Goal: Task Accomplishment & Management: Use online tool/utility

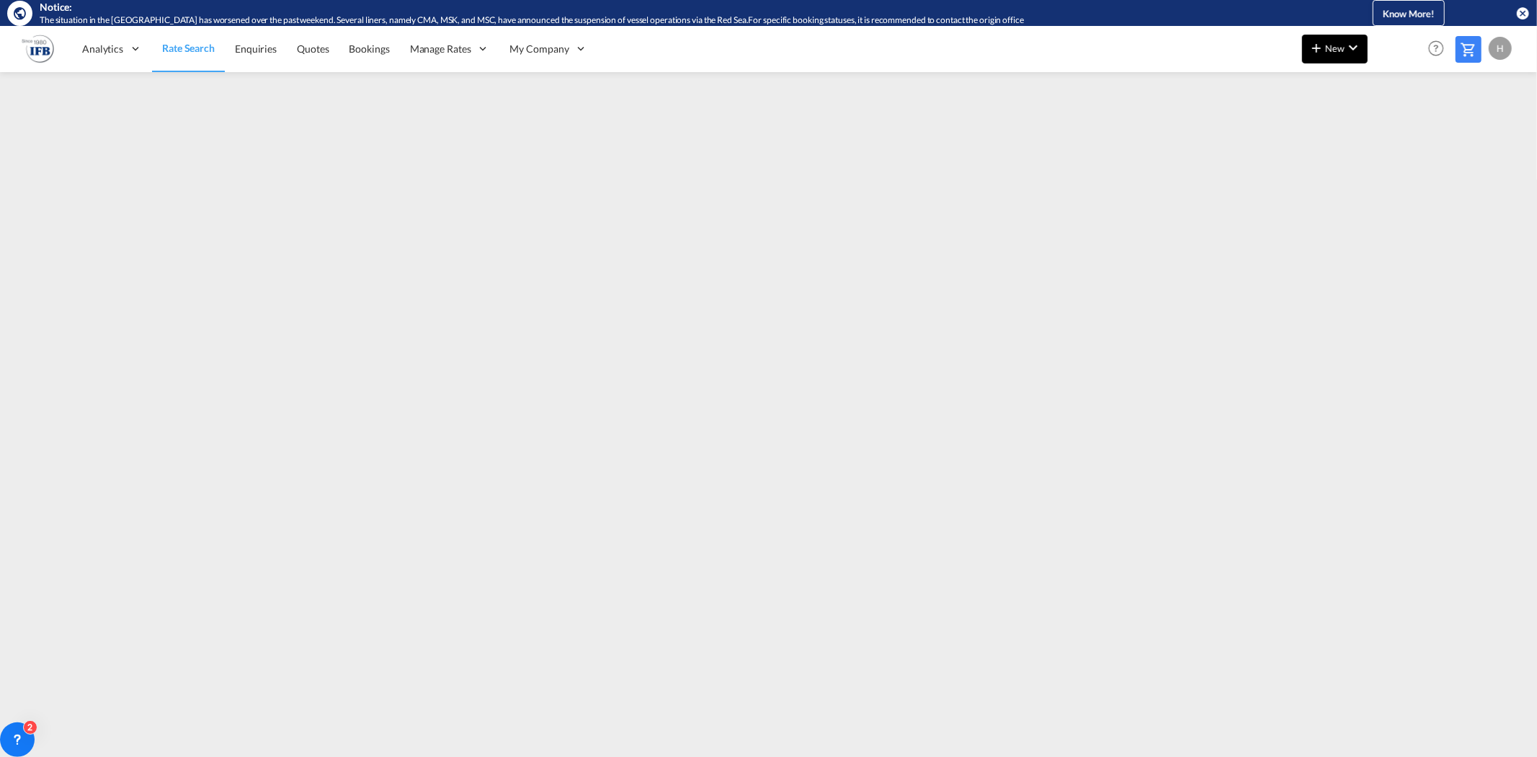
click at [1355, 46] on md-icon "icon-chevron-down" at bounding box center [1353, 47] width 17 height 17
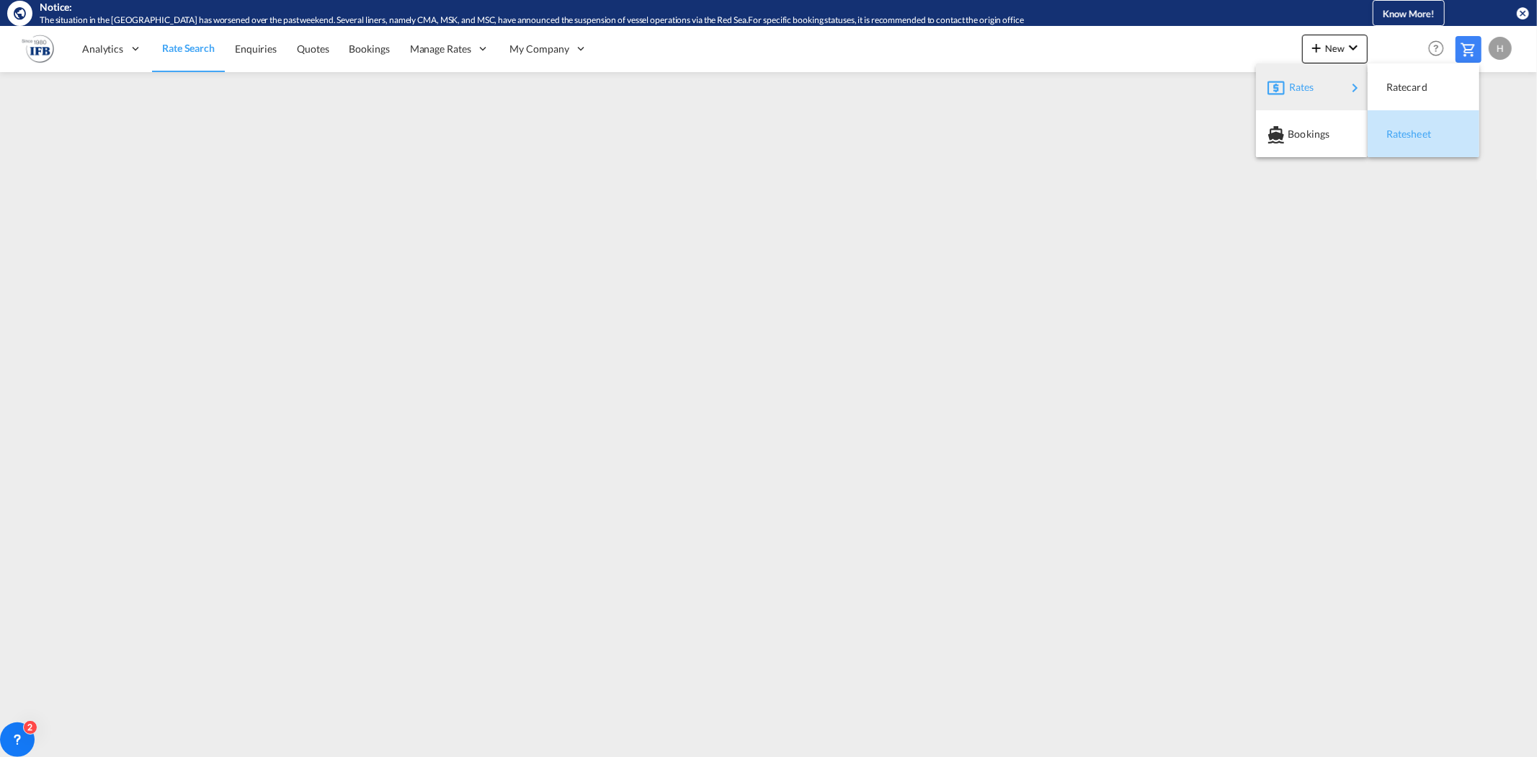
click at [1402, 127] on span "Ratesheet" at bounding box center [1394, 134] width 16 height 29
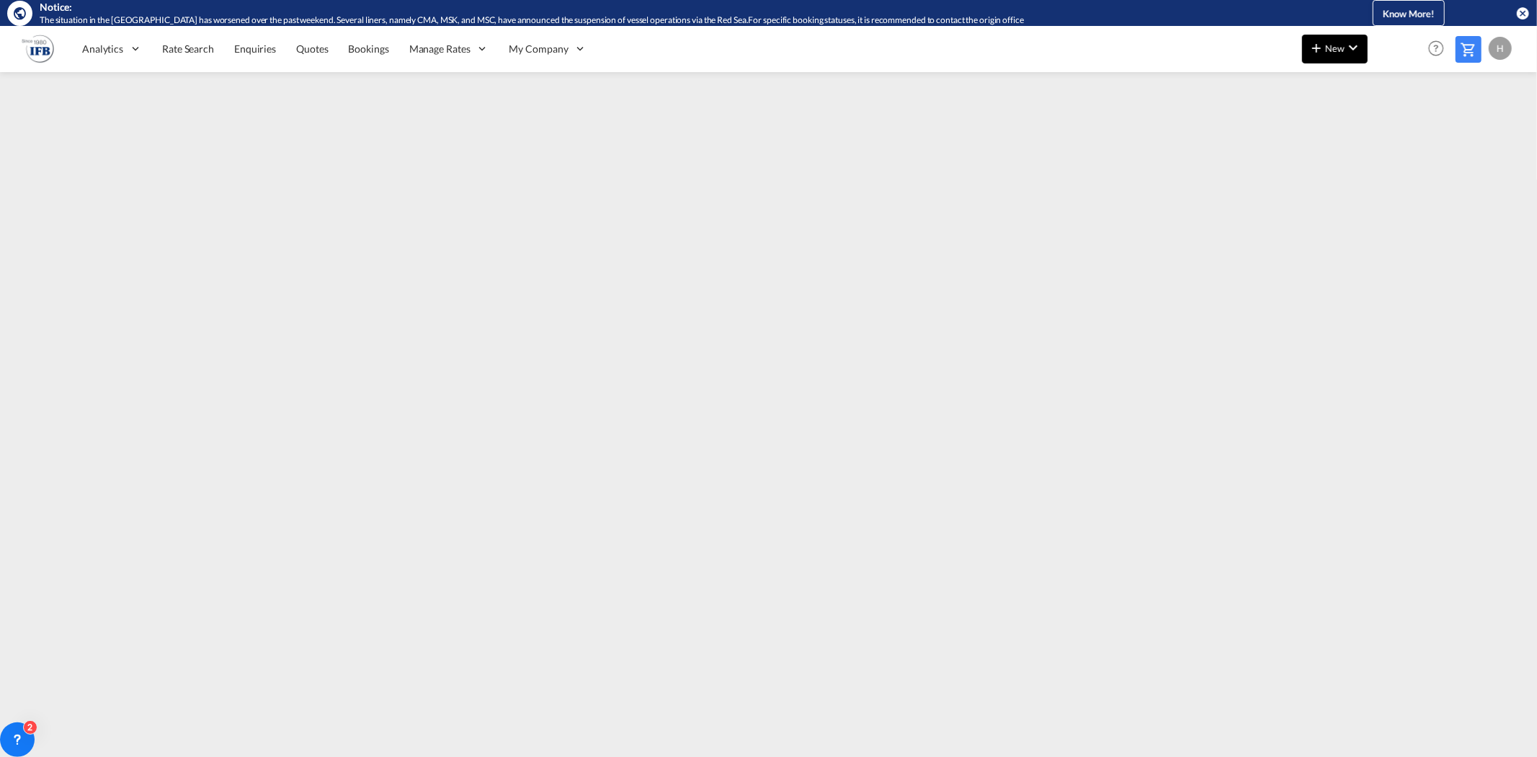
click at [1345, 51] on md-icon "icon-chevron-down" at bounding box center [1353, 47] width 17 height 17
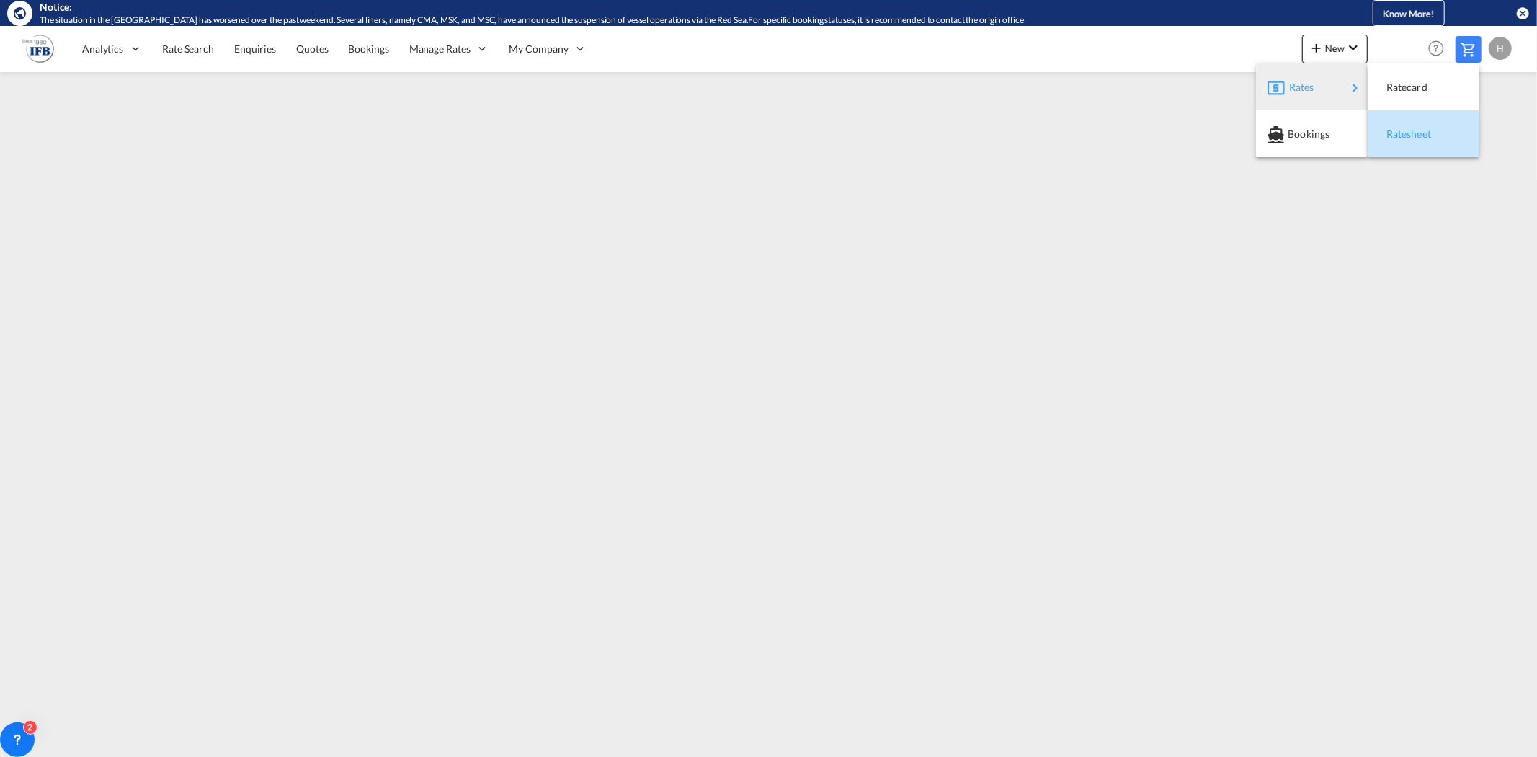
click at [1391, 131] on span "Ratesheet" at bounding box center [1394, 134] width 16 height 29
